Goal: Information Seeking & Learning: Learn about a topic

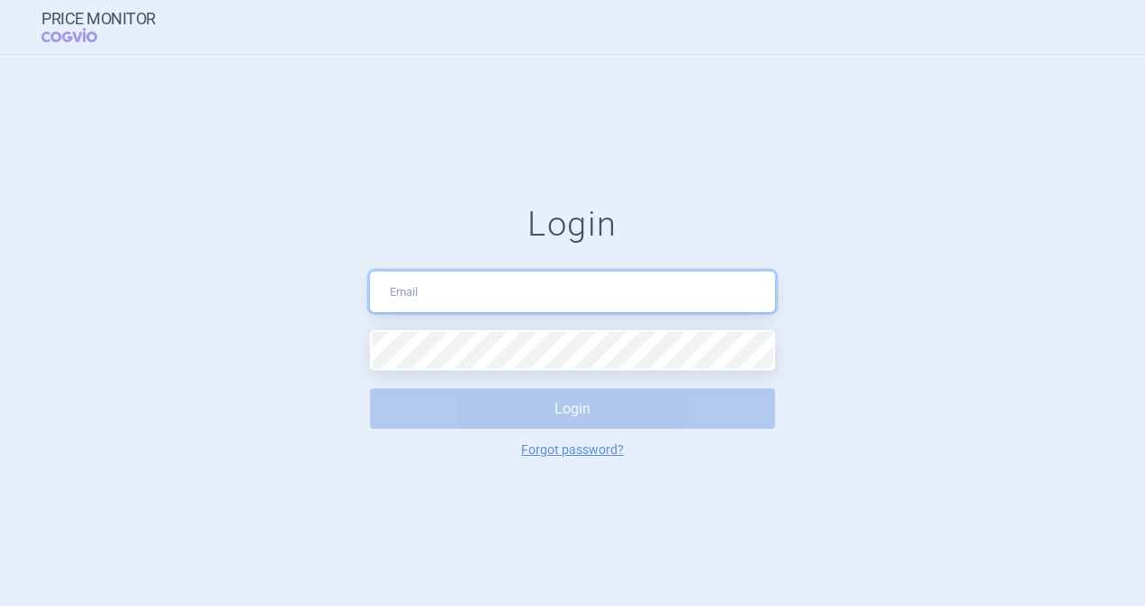
click at [397, 292] on input "text" at bounding box center [572, 292] width 405 height 40
paste input "@"
type input "[PERSON_NAME][EMAIL_ADDRESS][DOMAIN_NAME]"
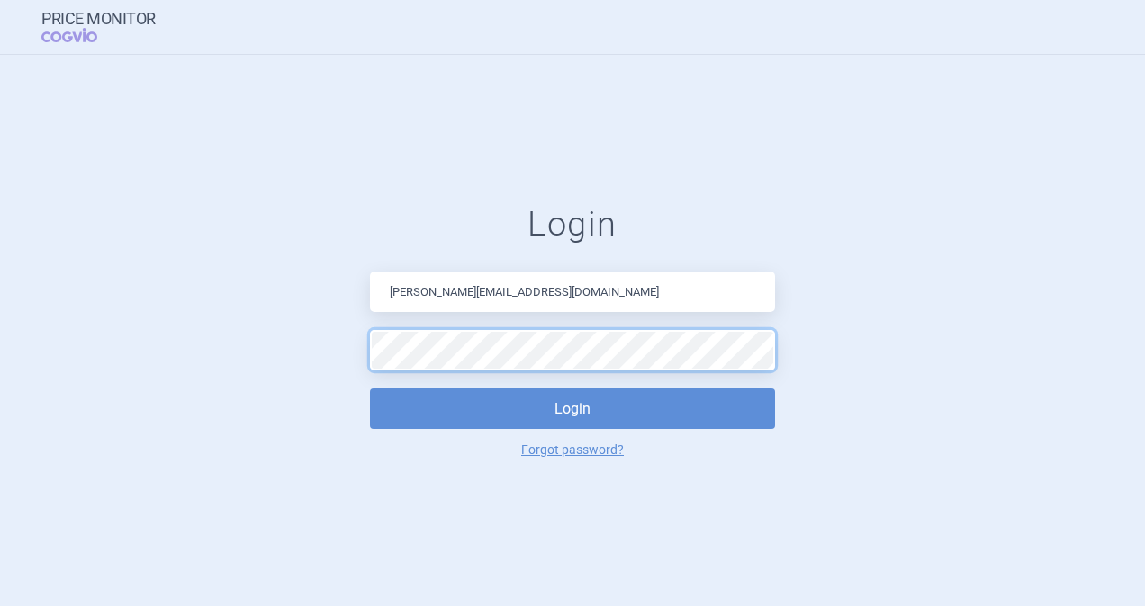
click at [370, 389] on button "Login" at bounding box center [572, 409] width 405 height 40
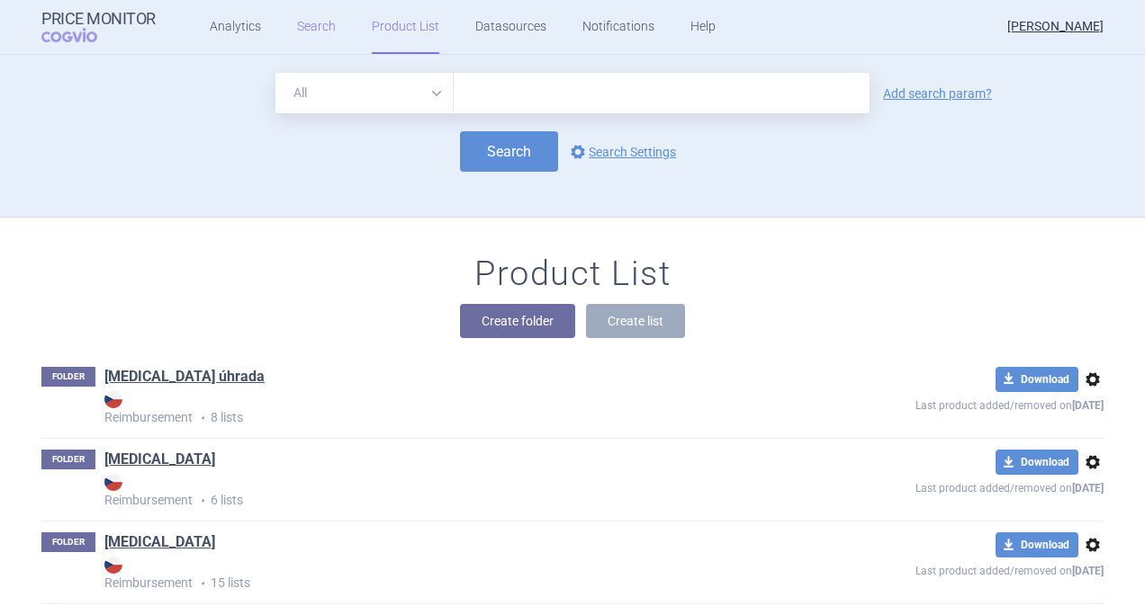
click at [311, 28] on link "Search" at bounding box center [316, 27] width 39 height 54
click at [226, 25] on link "Analytics" at bounding box center [235, 27] width 51 height 54
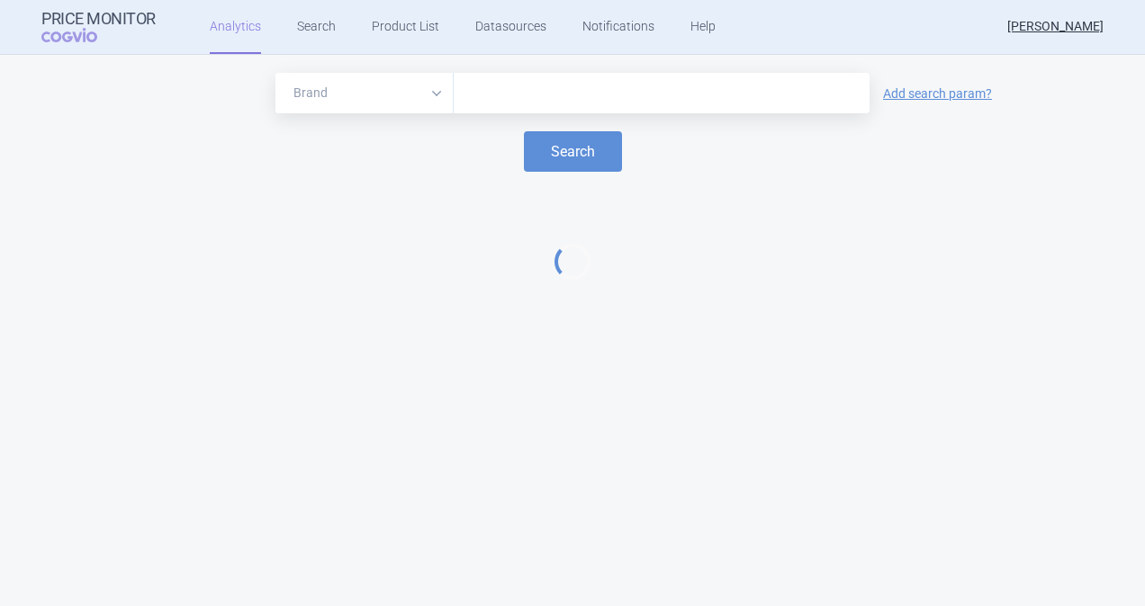
click at [541, 94] on input "text" at bounding box center [662, 93] width 398 height 23
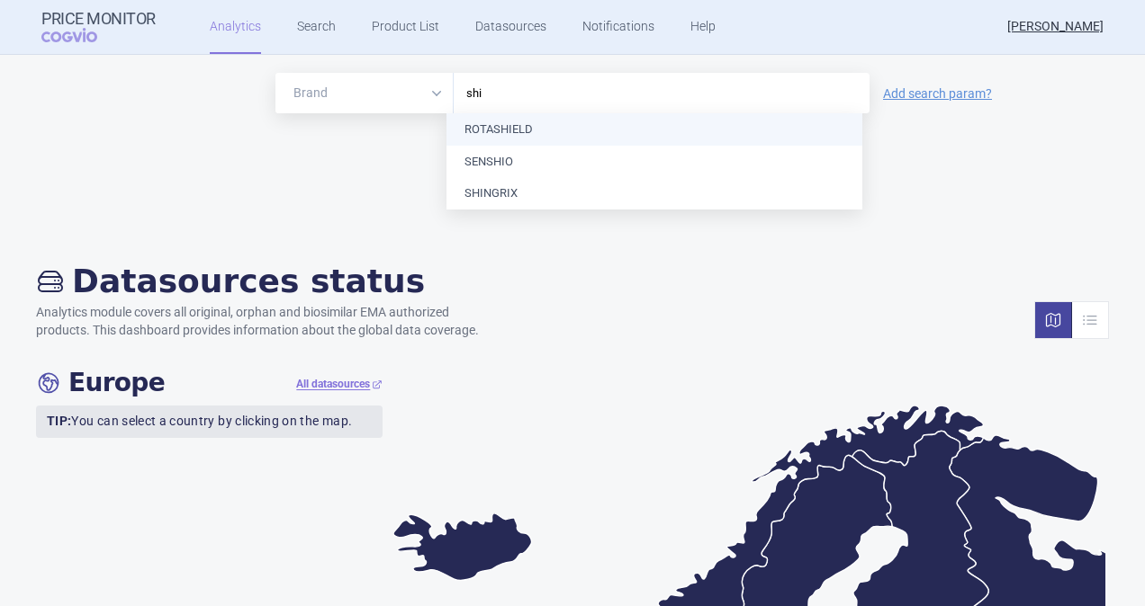
type input "shin"
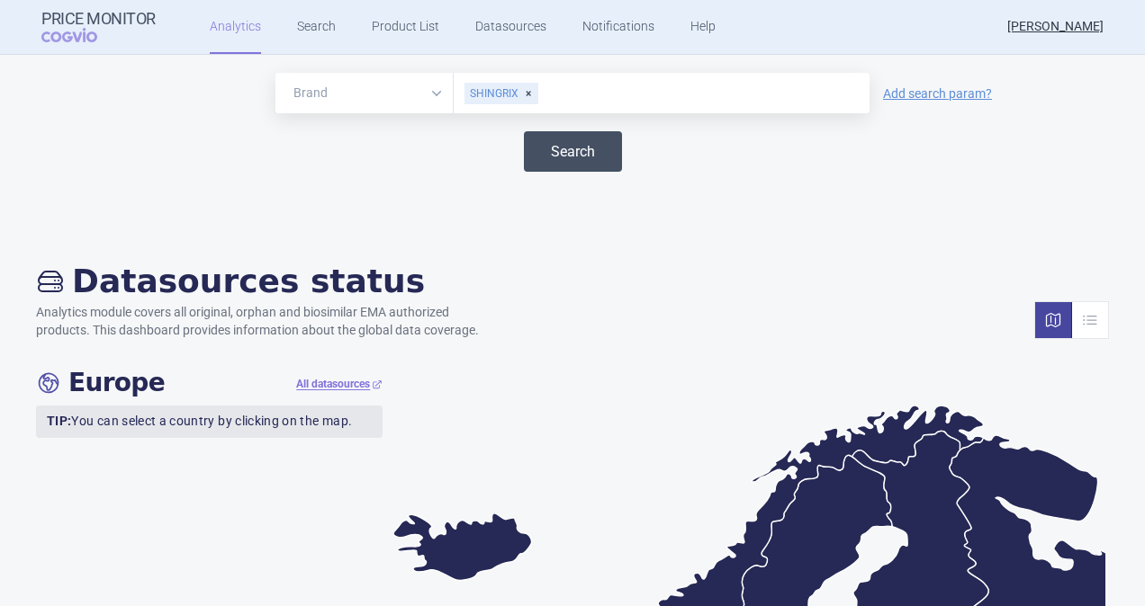
click at [542, 148] on button "Search" at bounding box center [573, 151] width 98 height 40
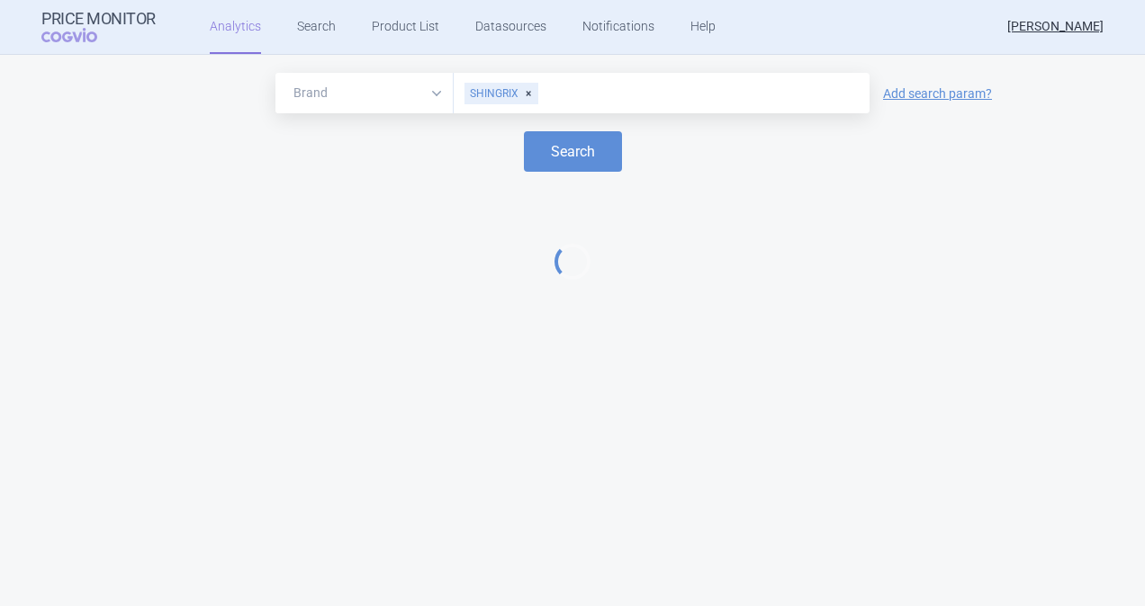
select select "EUR"
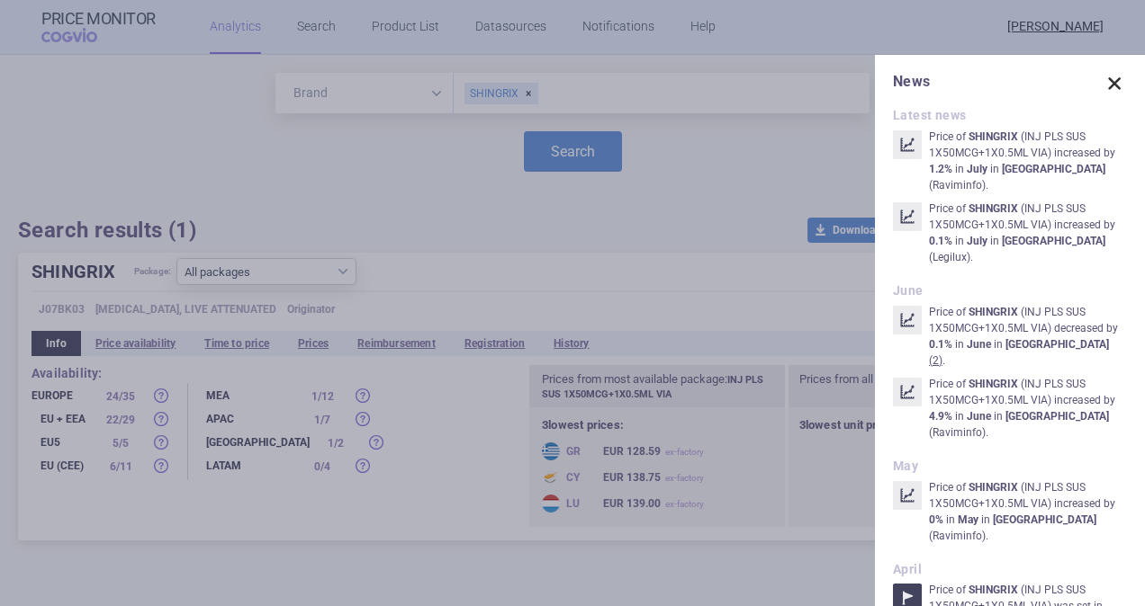
click at [1107, 88] on span at bounding box center [1113, 83] width 25 height 25
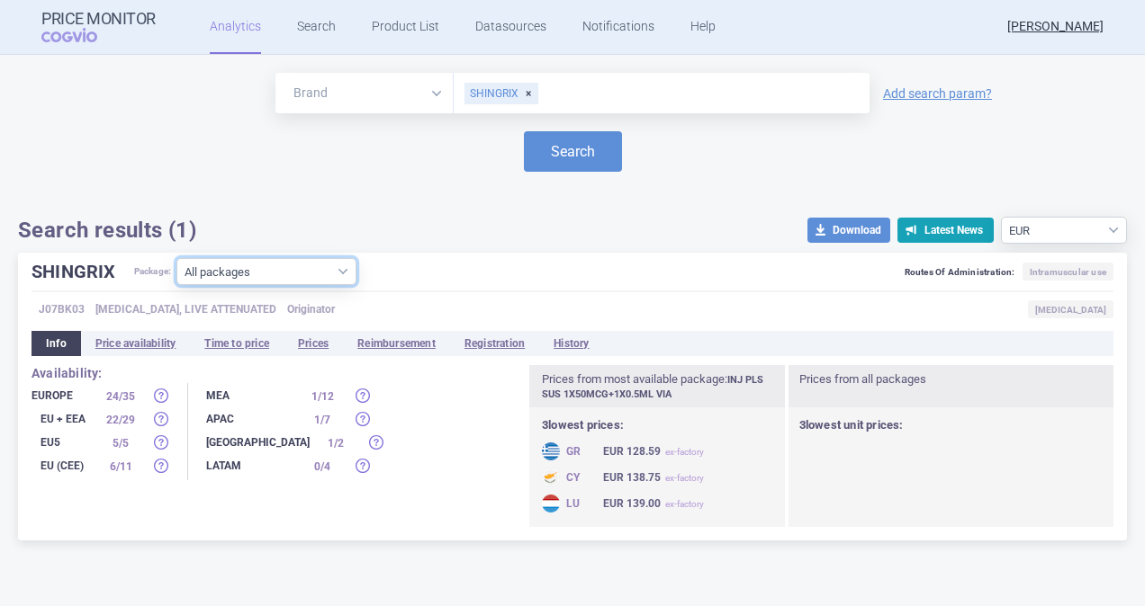
click at [345, 275] on select "All packages INJ PLS SUS 10X50MCG+10X0.5ML VIA ( 10 ) INJ PLS SUS 1X50MCG+1X0.5…" at bounding box center [266, 271] width 180 height 27
select select "955512ae-4a23-479a-843f-973701d0eb34"
click at [177, 285] on select "All packages INJ PLS SUS 10X50MCG+10X0.5ML VIA ( 10 ) INJ PLS SUS 1X50MCG+1X0.5…" at bounding box center [266, 271] width 180 height 27
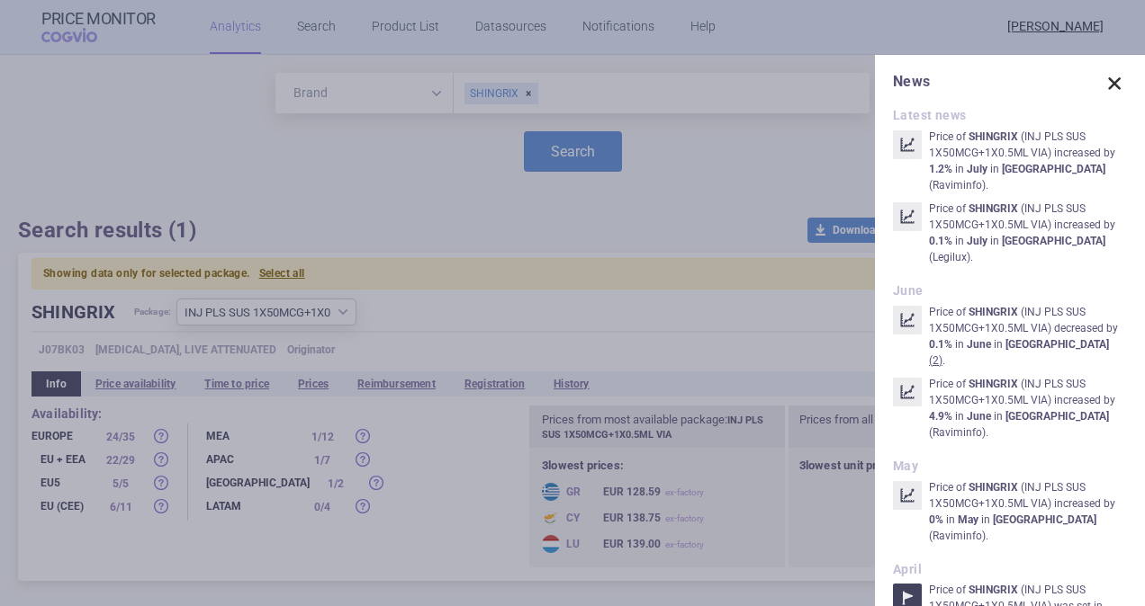
click at [1105, 85] on span at bounding box center [1113, 83] width 25 height 25
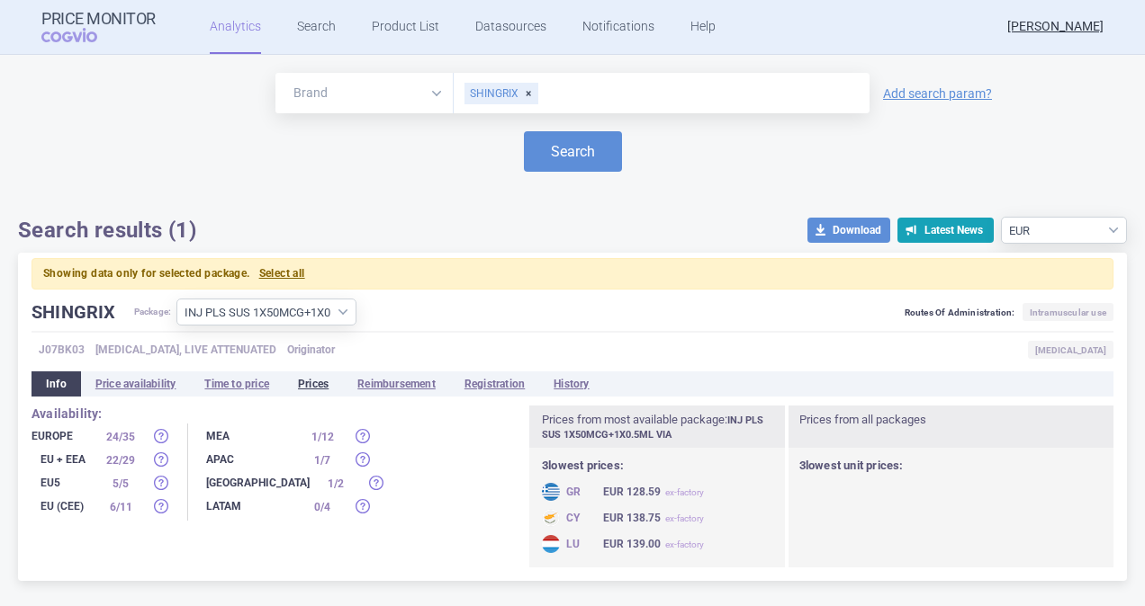
click at [314, 382] on li "Prices" at bounding box center [312, 384] width 59 height 25
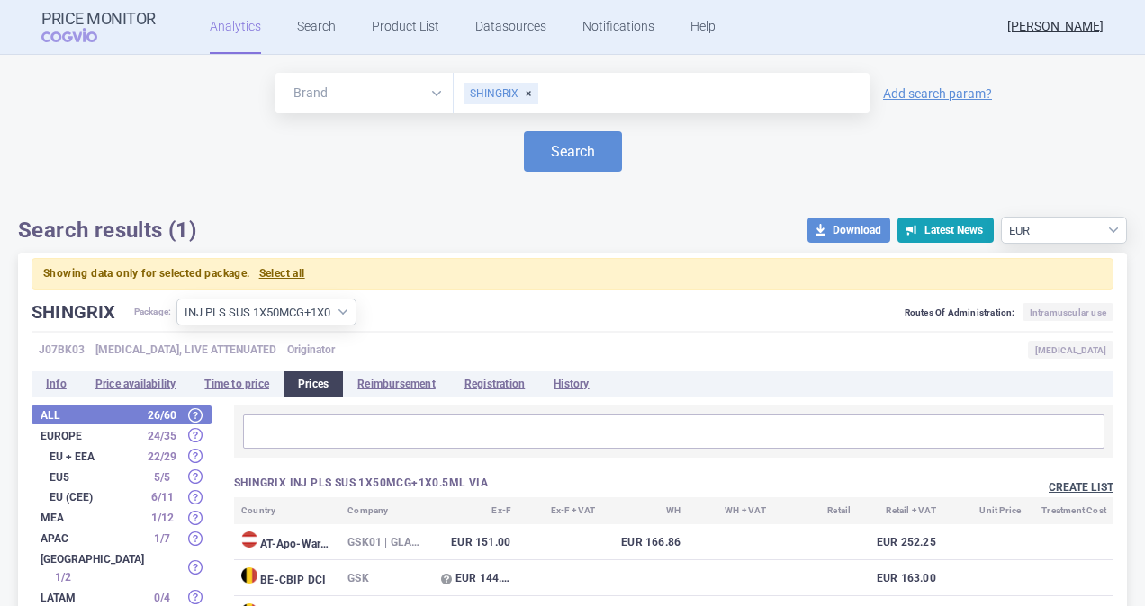
click at [1048, 481] on button "Create list" at bounding box center [1080, 488] width 65 height 15
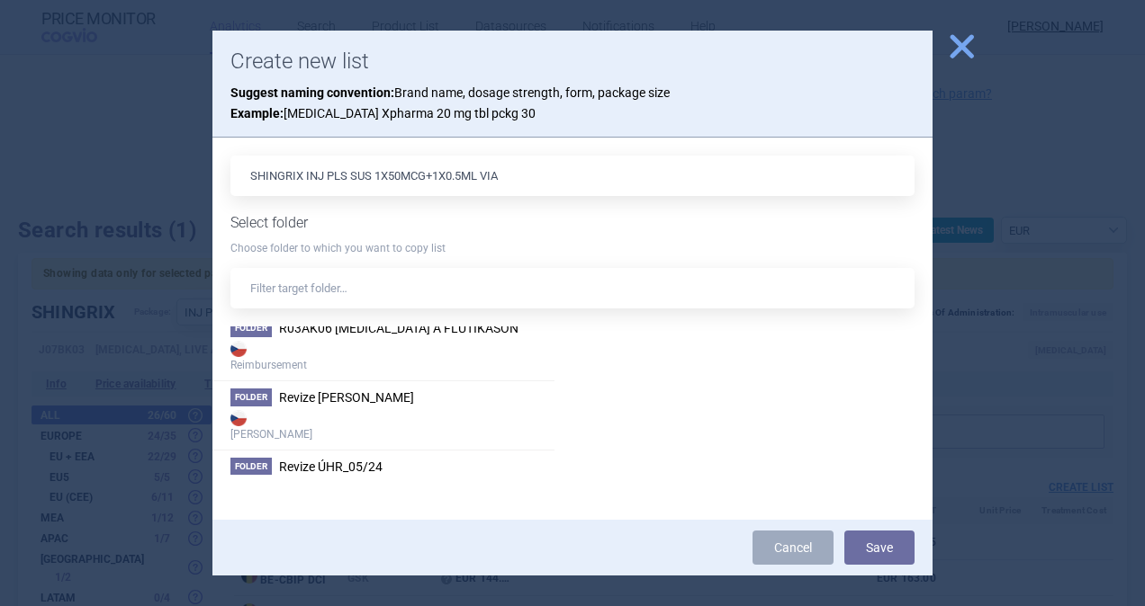
scroll to position [1650, 0]
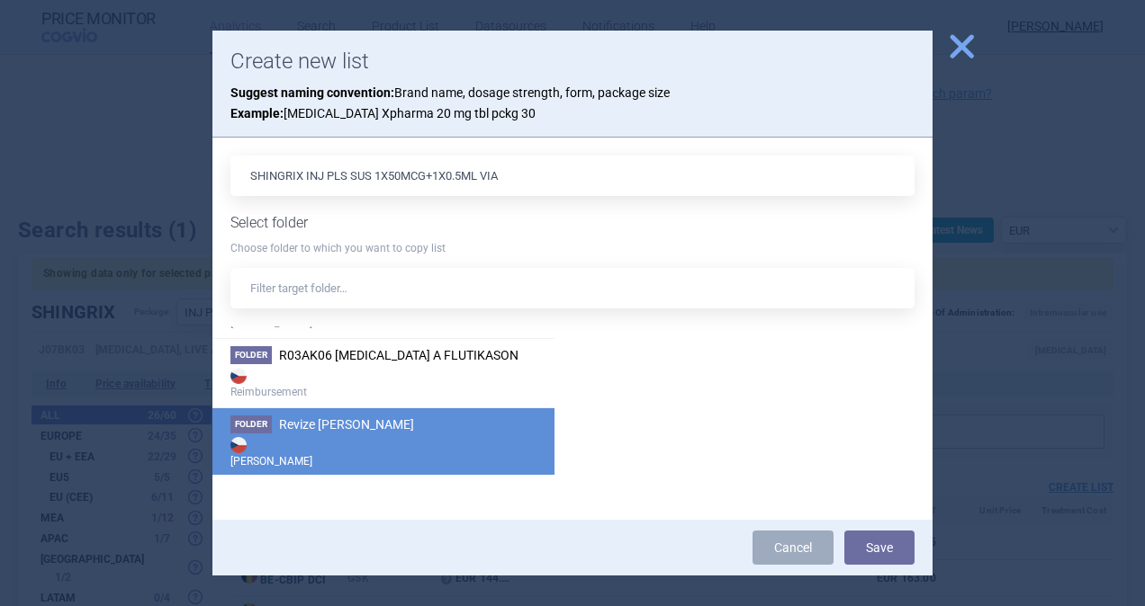
click at [333, 419] on span "Revize [PERSON_NAME]" at bounding box center [346, 425] width 135 height 14
click at [871, 548] on button "Save" at bounding box center [879, 548] width 70 height 34
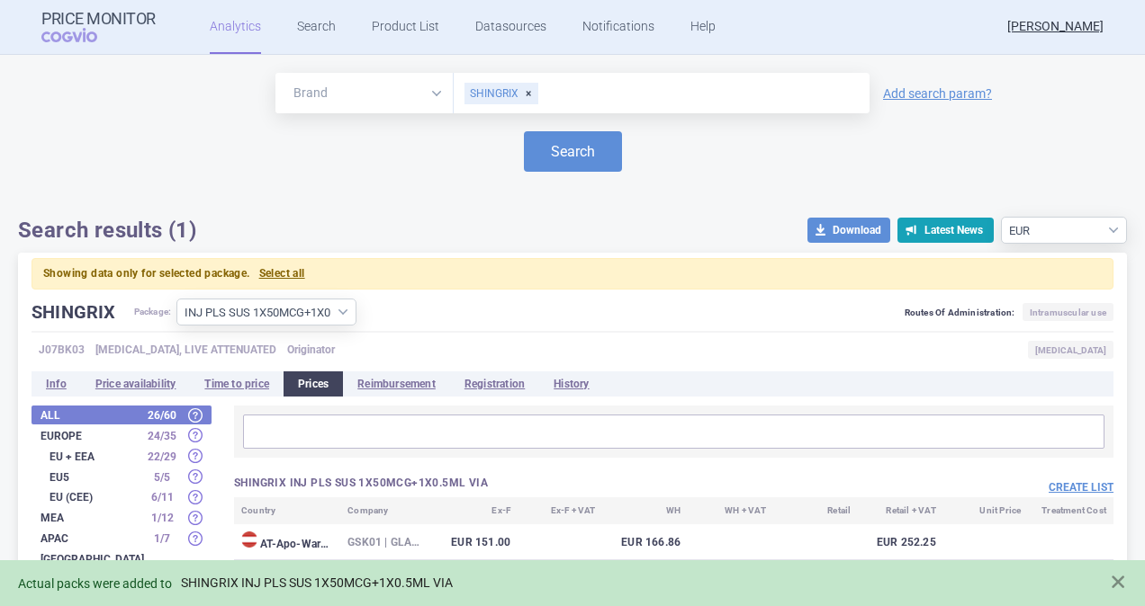
click at [361, 579] on link "SHINGRIX INJ PLS SUS 1X50MCG+1X0.5ML VIA" at bounding box center [317, 583] width 272 height 15
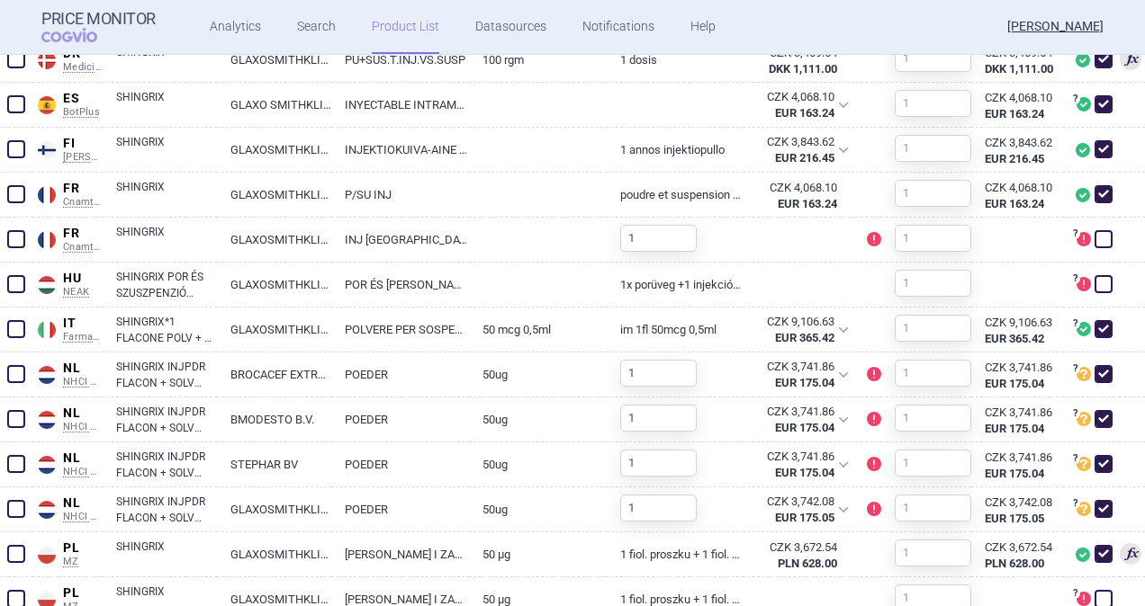
scroll to position [900, 0]
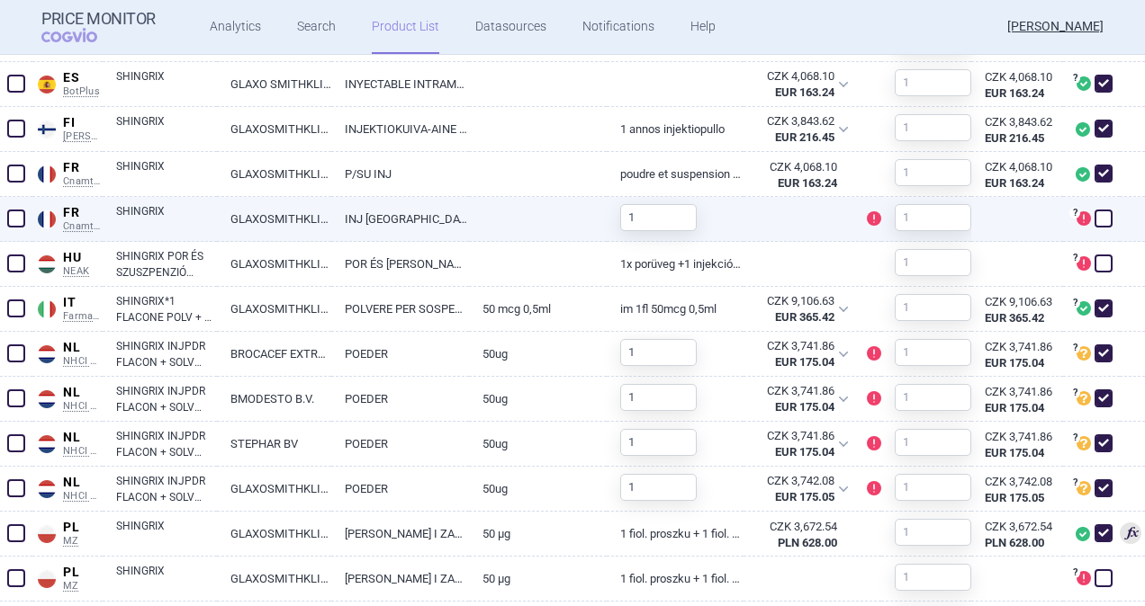
click at [12, 230] on span at bounding box center [16, 218] width 27 height 27
checkbox input "true"
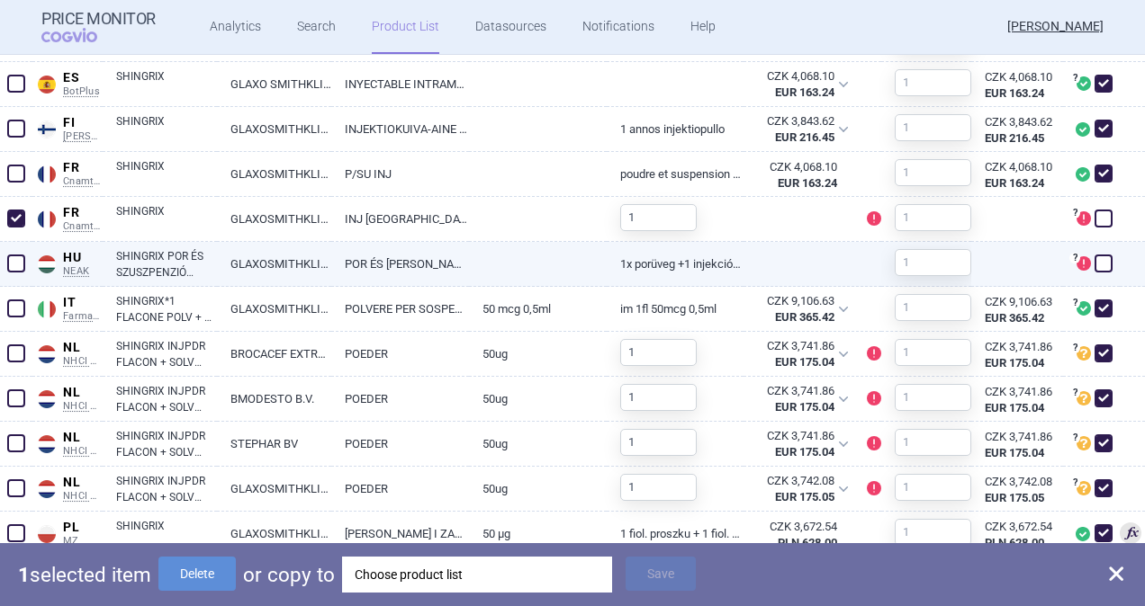
click at [13, 270] on span at bounding box center [16, 264] width 18 height 18
checkbox input "true"
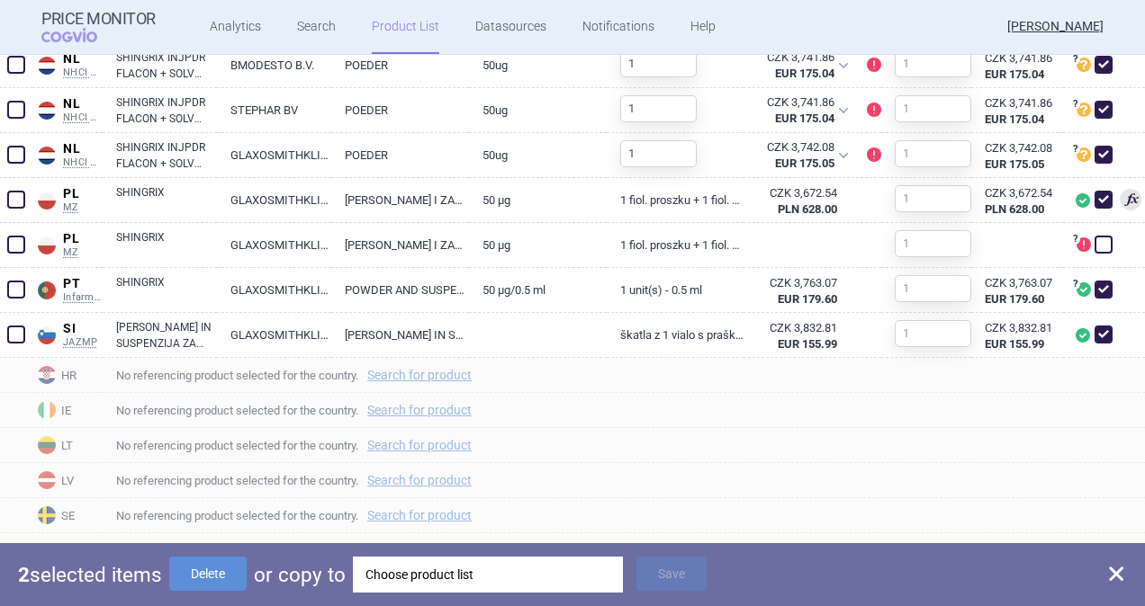
scroll to position [1239, 0]
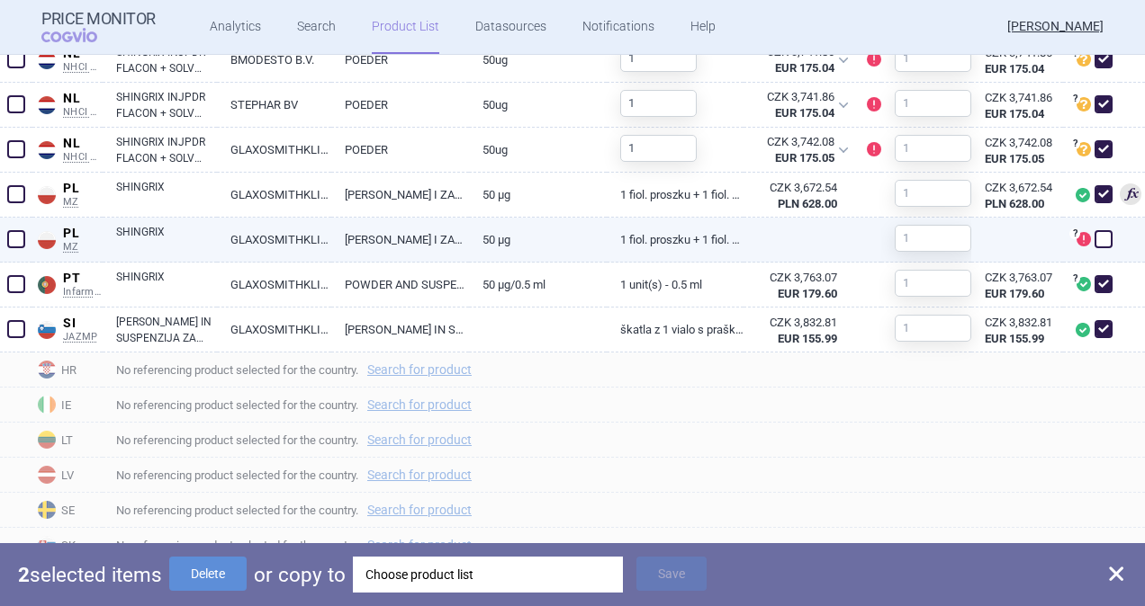
click at [13, 238] on span at bounding box center [16, 239] width 18 height 18
checkbox input "true"
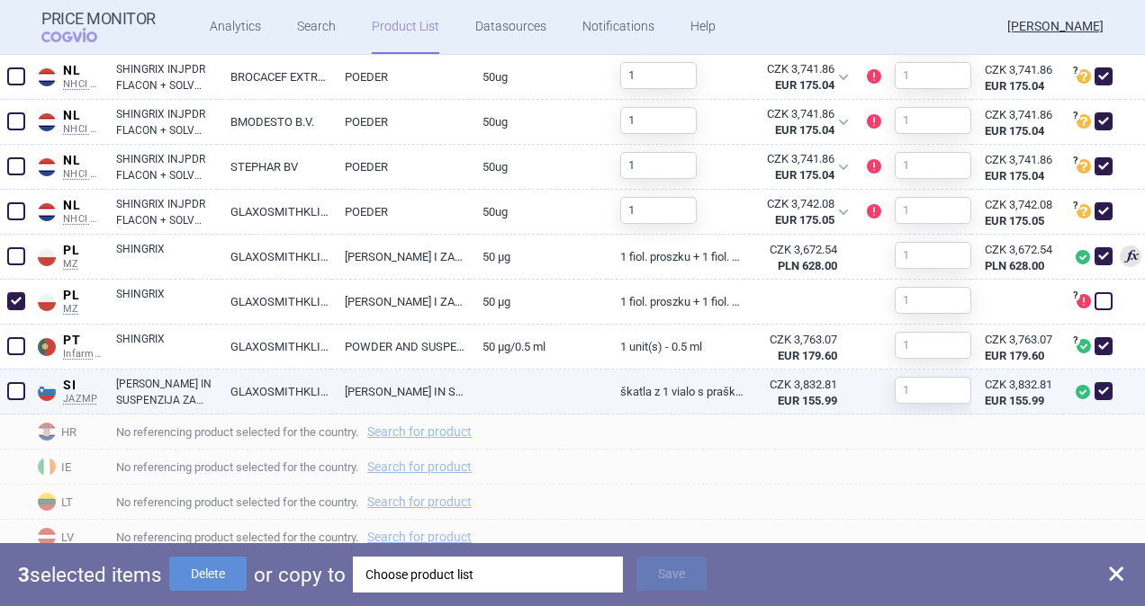
scroll to position [1149, 0]
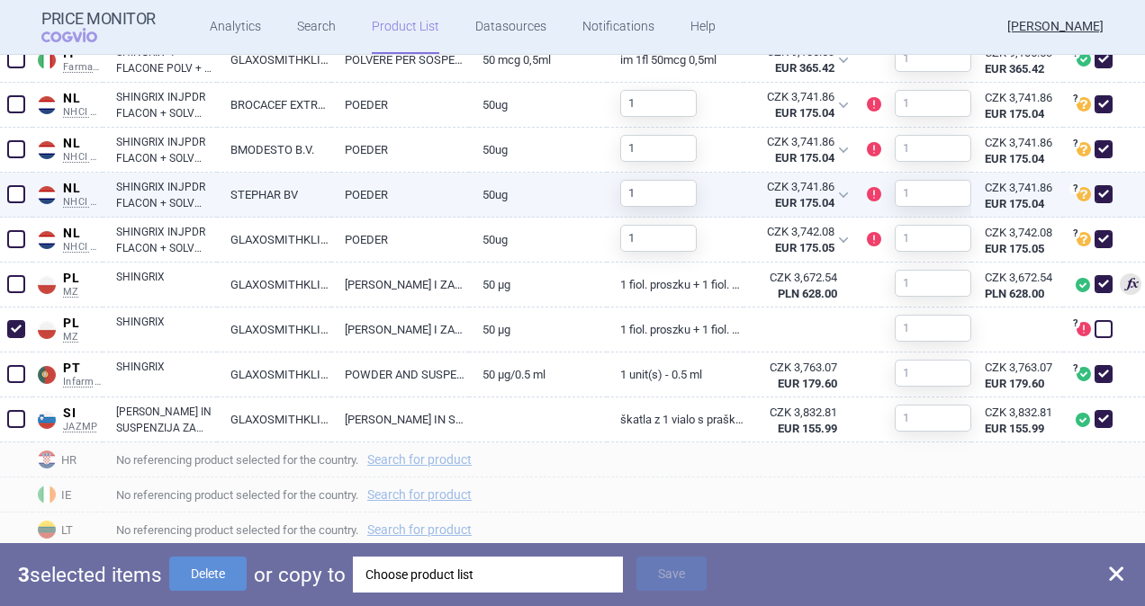
click at [20, 198] on span at bounding box center [16, 194] width 18 height 18
checkbox input "true"
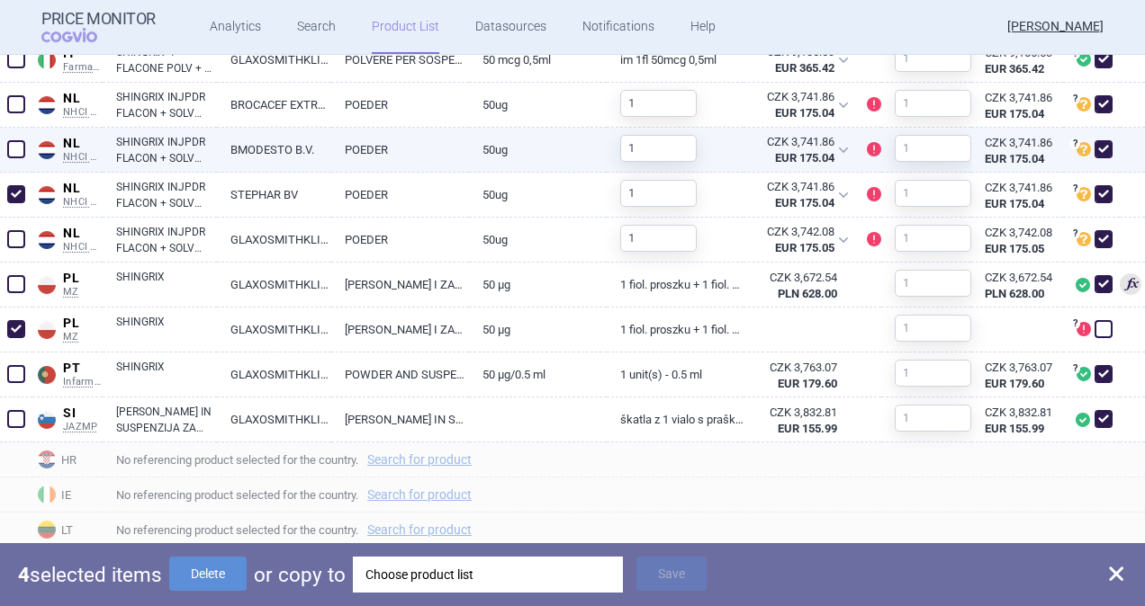
click at [17, 149] on span at bounding box center [16, 149] width 18 height 18
checkbox input "true"
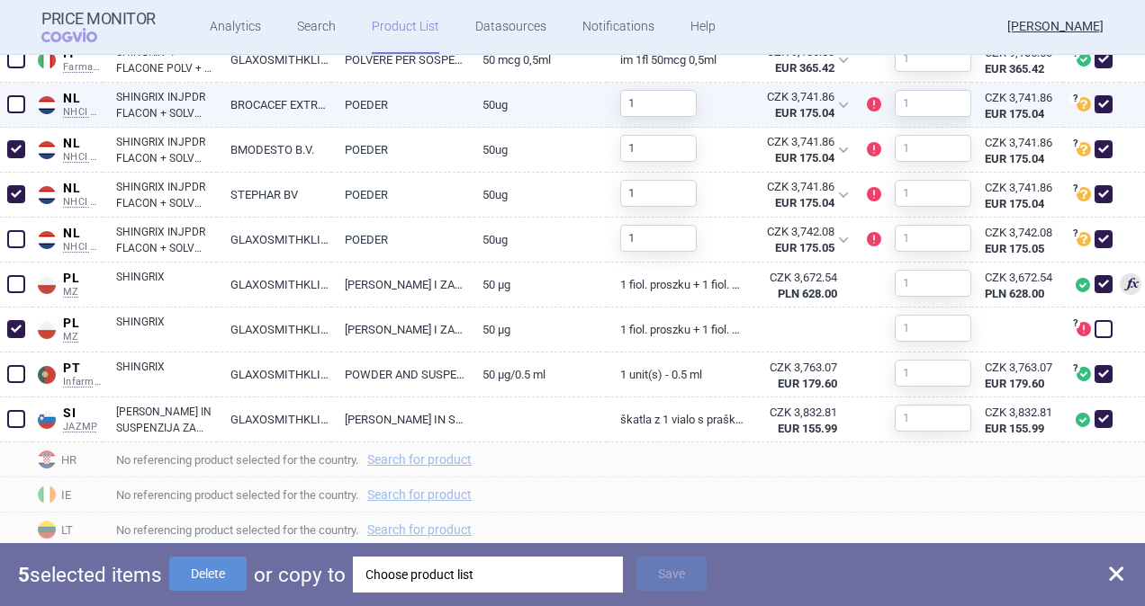
click at [18, 100] on span at bounding box center [16, 104] width 18 height 18
checkbox input "true"
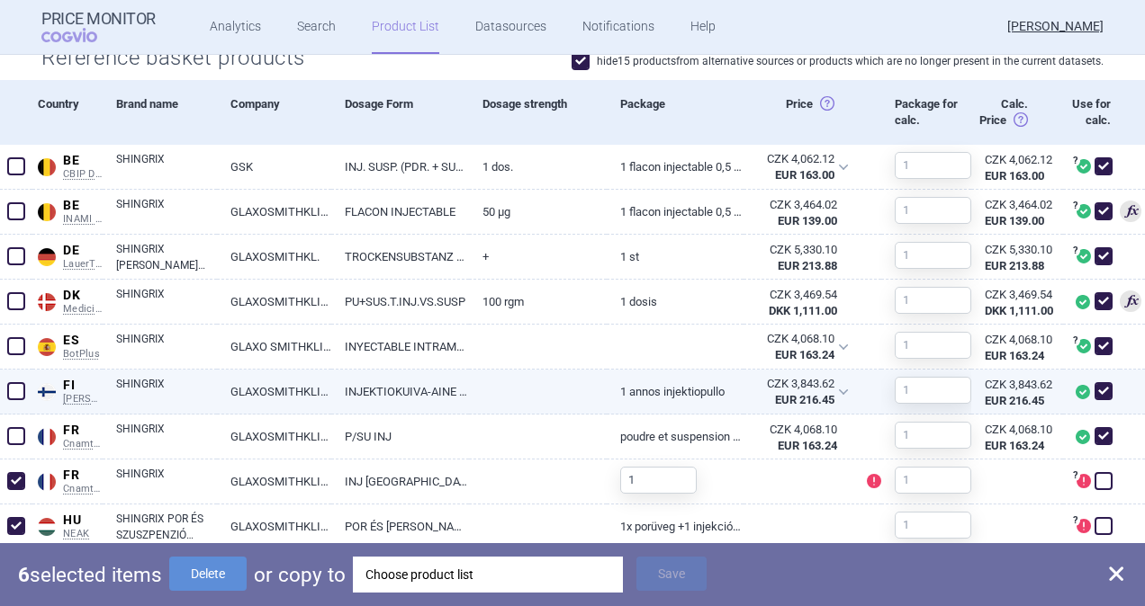
scroll to position [609, 0]
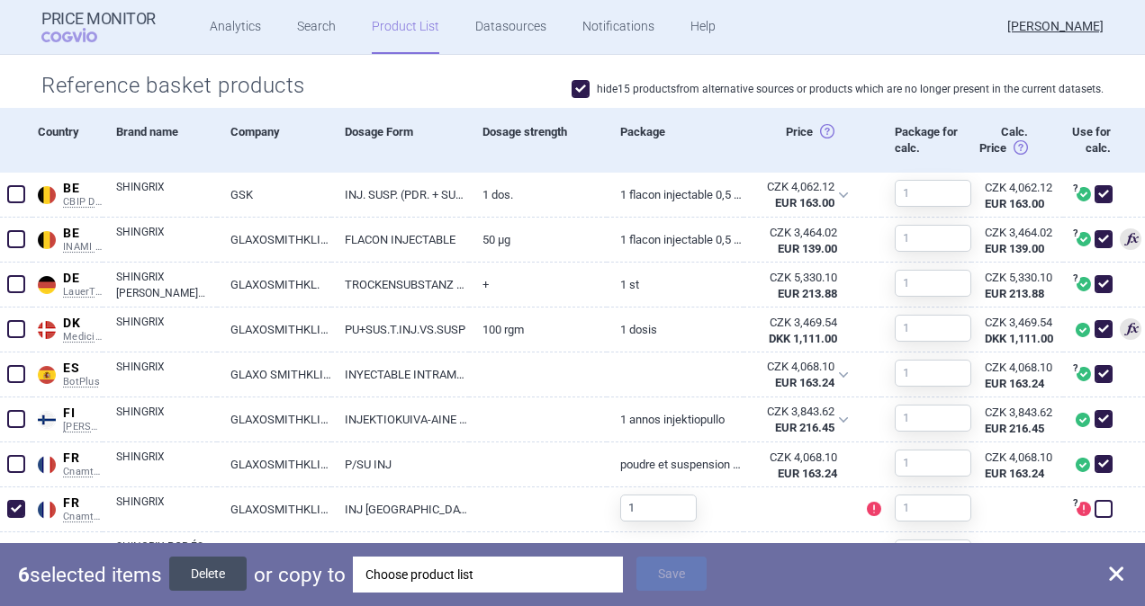
click at [221, 566] on button "Delete" at bounding box center [207, 574] width 77 height 34
checkbox input "false"
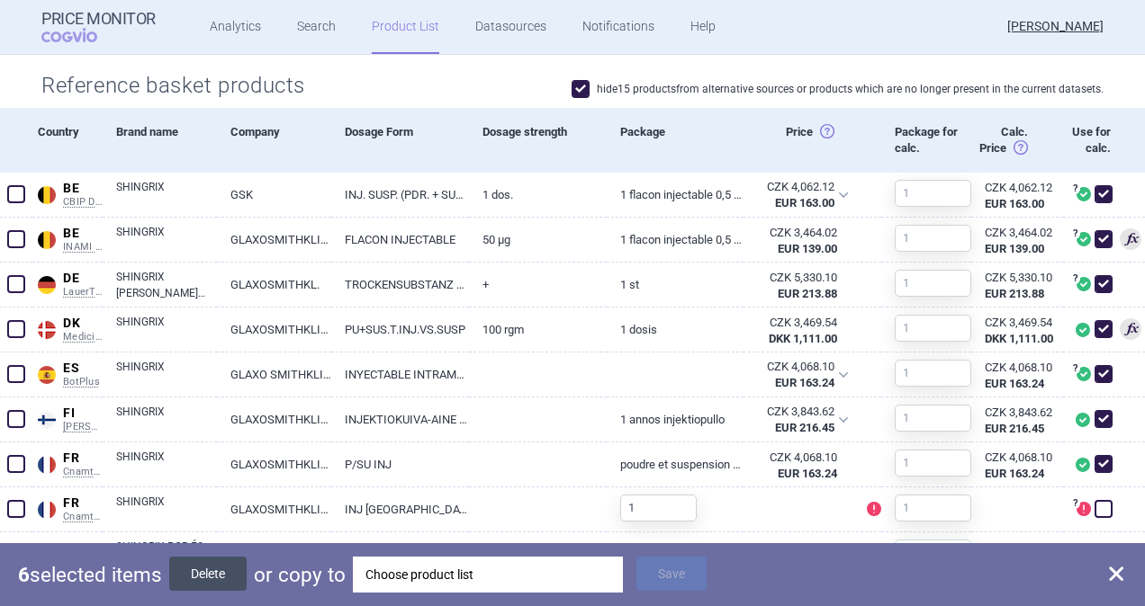
checkbox input "false"
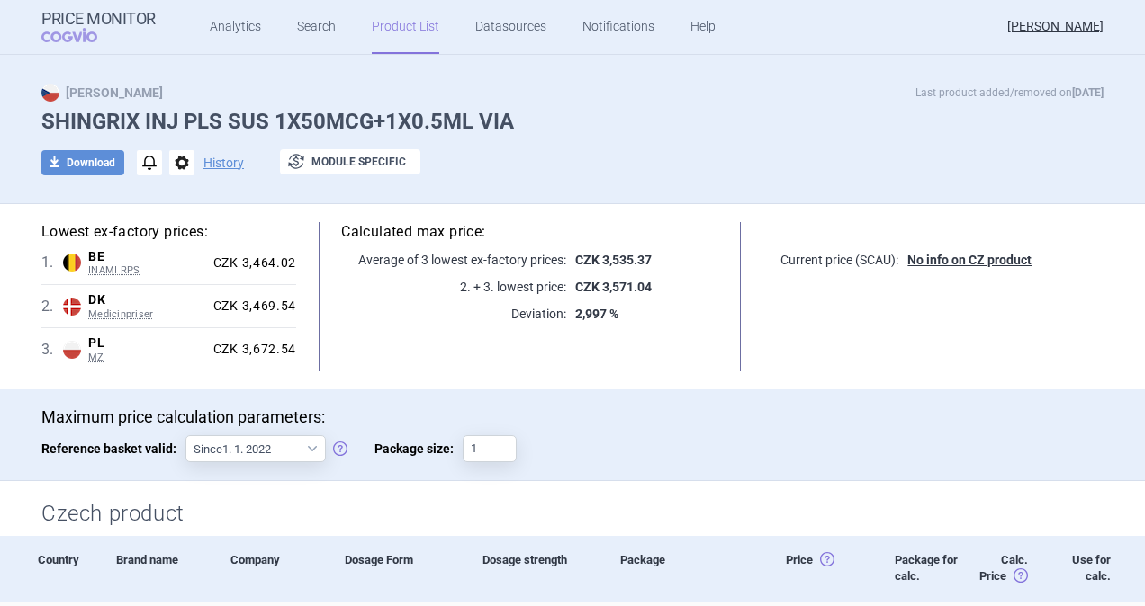
scroll to position [0, 0]
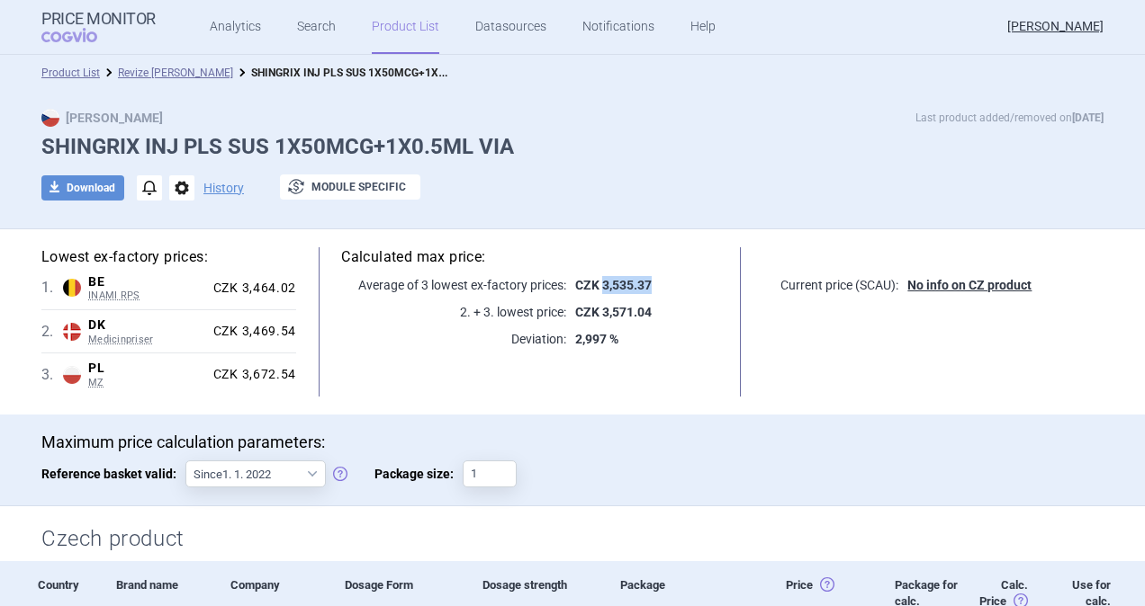
drag, startPoint x: 597, startPoint y: 277, endPoint x: 653, endPoint y: 278, distance: 56.7
click at [653, 278] on p "CZK 3,535.37" at bounding box center [642, 285] width 152 height 18
copy strong "3,535.37"
